Goal: Task Accomplishment & Management: Use online tool/utility

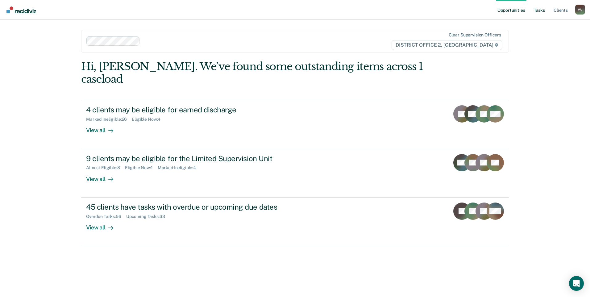
click at [536, 12] on link "Tasks" at bounding box center [540, 10] width 14 height 20
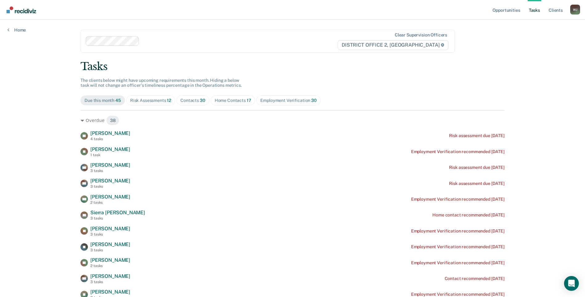
click at [233, 98] on div "Home Contacts 17" at bounding box center [233, 100] width 37 height 5
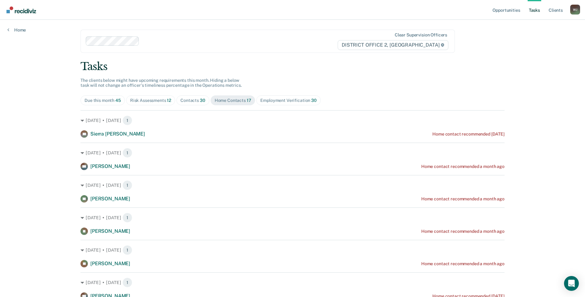
click at [186, 100] on div "Contacts 30" at bounding box center [193, 100] width 25 height 5
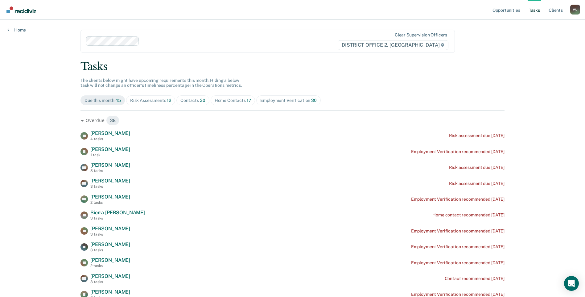
click at [200, 98] on span "30" at bounding box center [203, 100] width 6 height 5
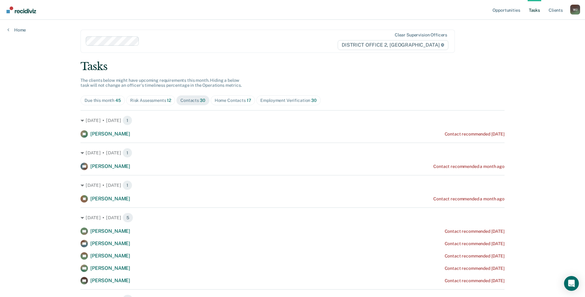
click at [227, 98] on div "Home Contacts 17" at bounding box center [233, 100] width 37 height 5
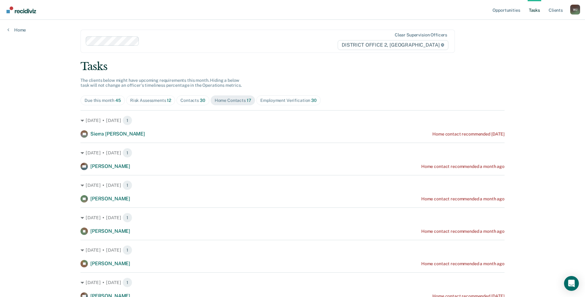
click at [273, 98] on div "Employment Verification 30" at bounding box center [288, 100] width 56 height 5
click at [238, 97] on span "Home Contacts 17" at bounding box center [233, 100] width 45 height 10
click at [285, 102] on div "Employment Verification 30" at bounding box center [288, 100] width 56 height 5
click at [240, 102] on div "Home Contacts 17" at bounding box center [233, 100] width 37 height 5
click at [197, 102] on div "Contacts 30" at bounding box center [193, 100] width 25 height 5
